Goal: Information Seeking & Learning: Understand process/instructions

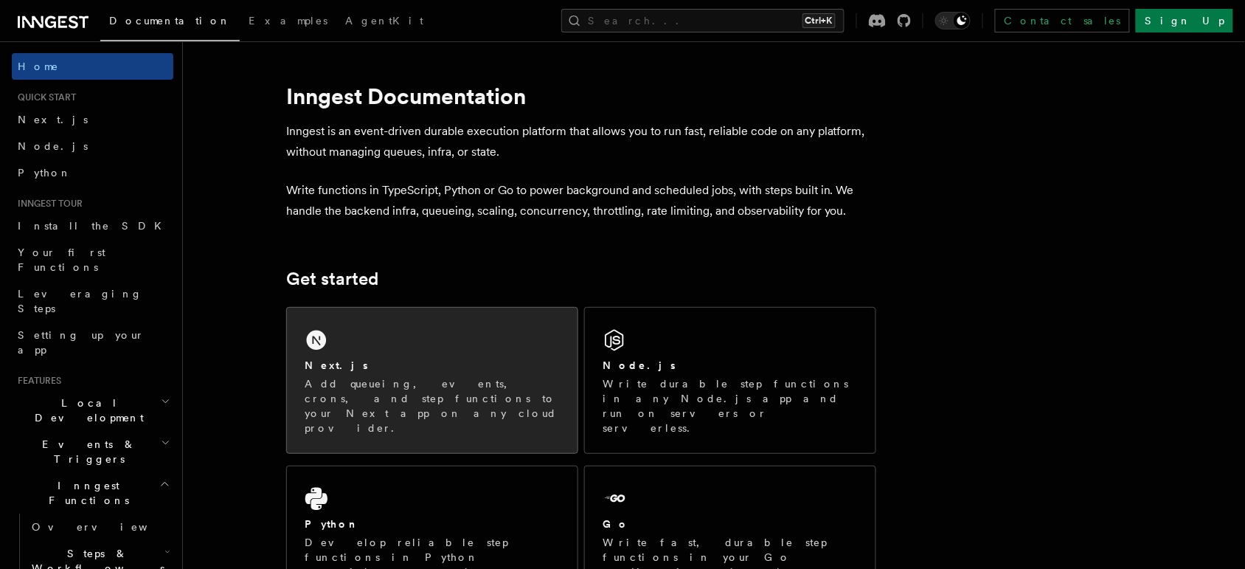
click at [395, 359] on div "Next.js" at bounding box center [432, 365] width 255 height 15
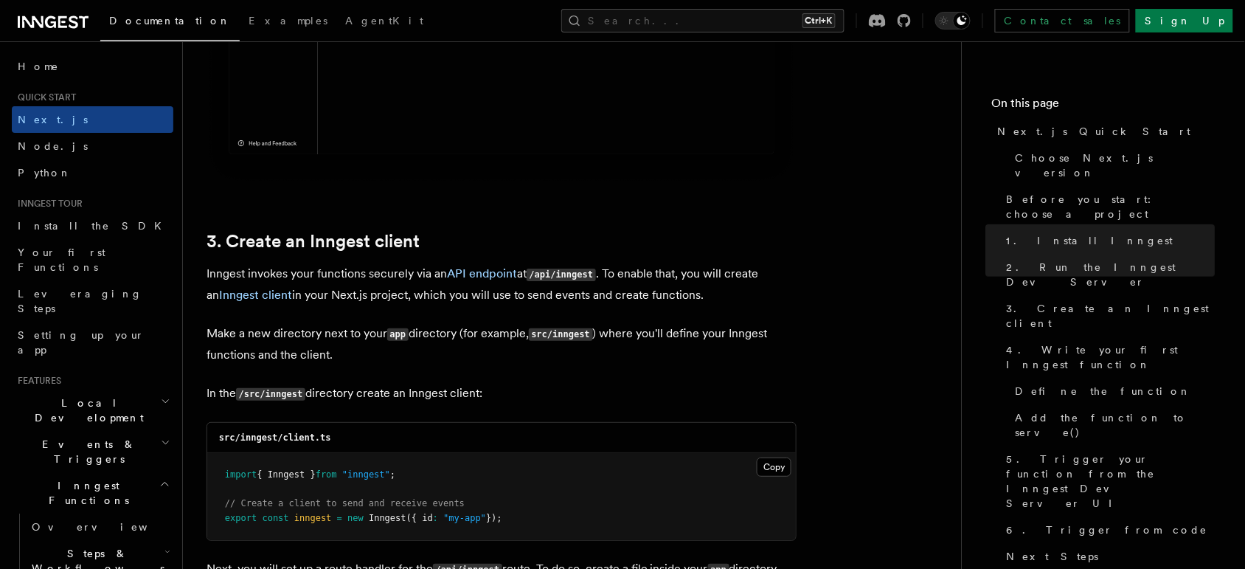
scroll to position [1844, 0]
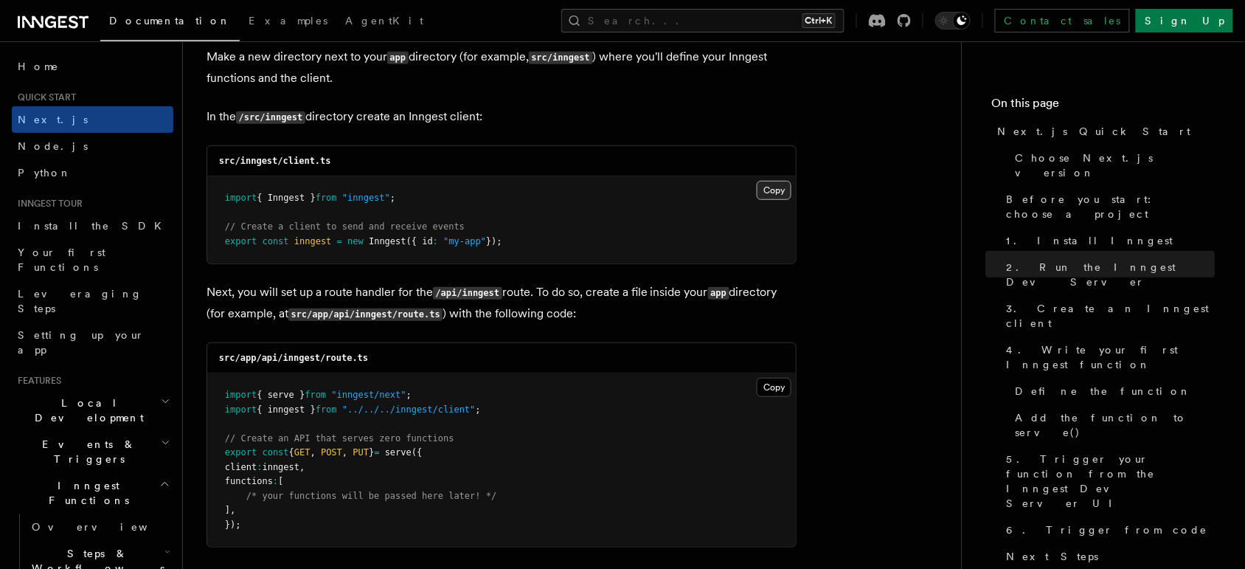
click at [757, 190] on button "Copy Copied" at bounding box center [774, 190] width 35 height 19
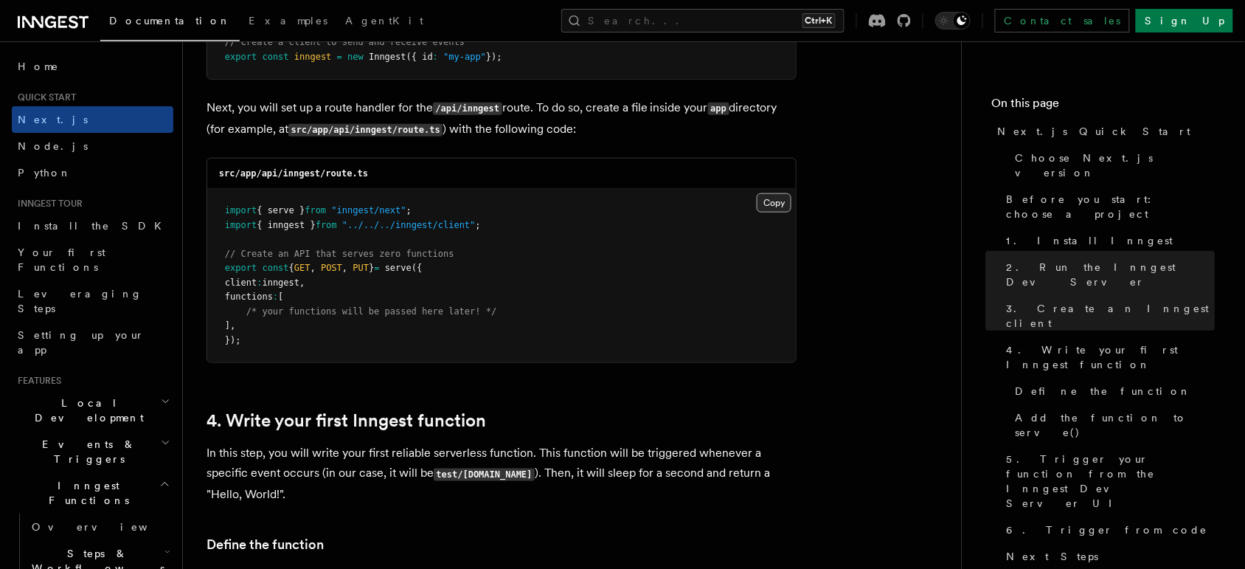
click at [758, 205] on button "Copy Copied" at bounding box center [774, 202] width 35 height 19
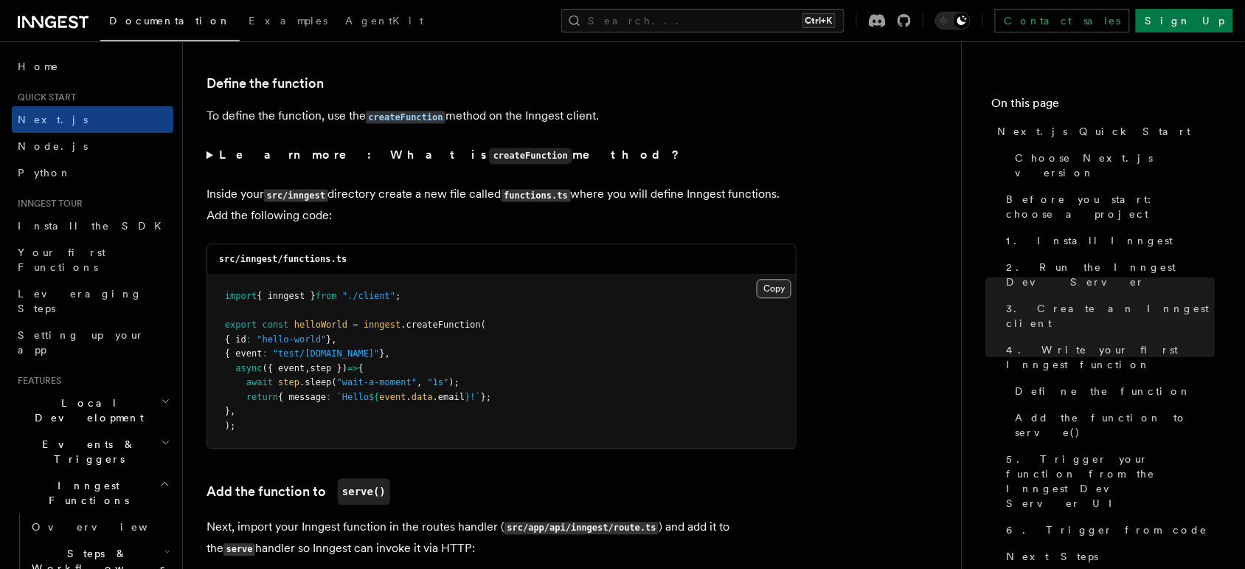
click at [773, 285] on button "Copy Copied" at bounding box center [774, 288] width 35 height 19
